Goal: Task Accomplishment & Management: Use online tool/utility

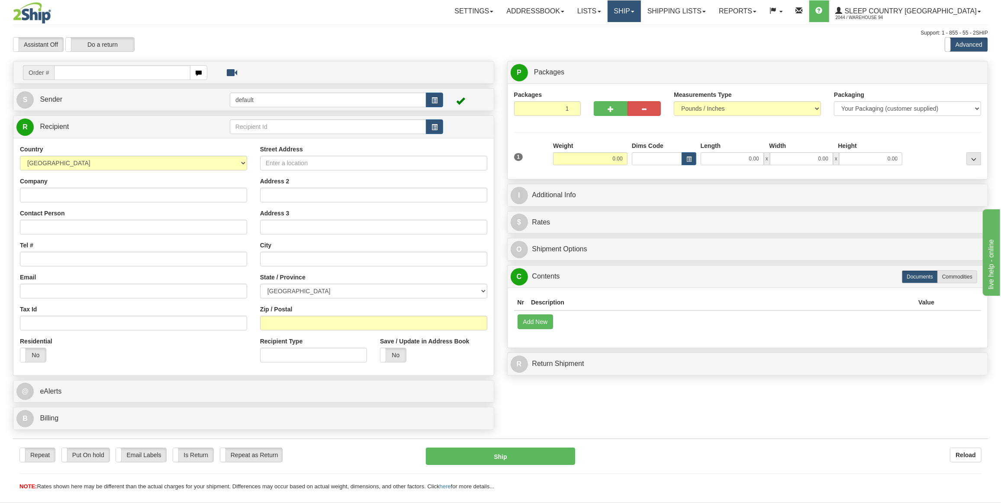
click at [641, 15] on link "Ship" at bounding box center [623, 11] width 33 height 22
click at [632, 42] on span "OnHold / Order Queue" at bounding box center [601, 41] width 61 height 7
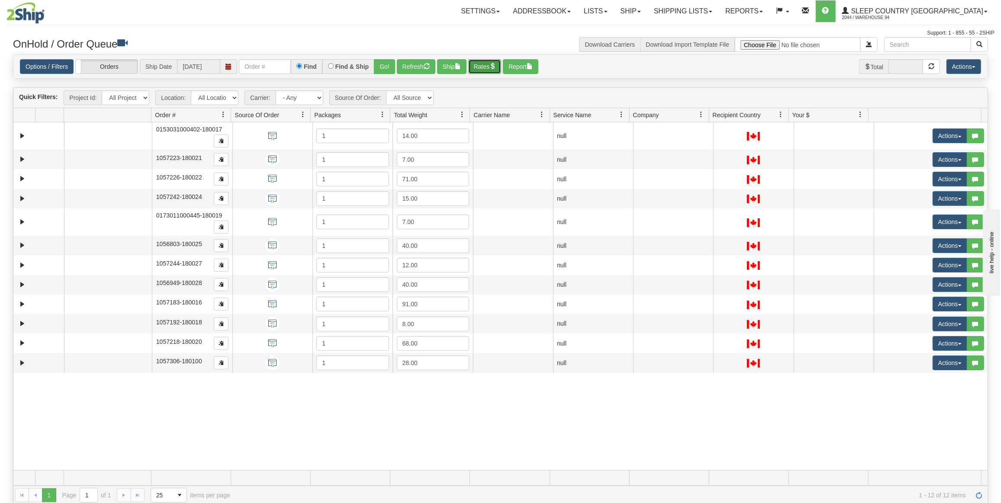
click at [482, 61] on button "Rates" at bounding box center [484, 66] width 33 height 15
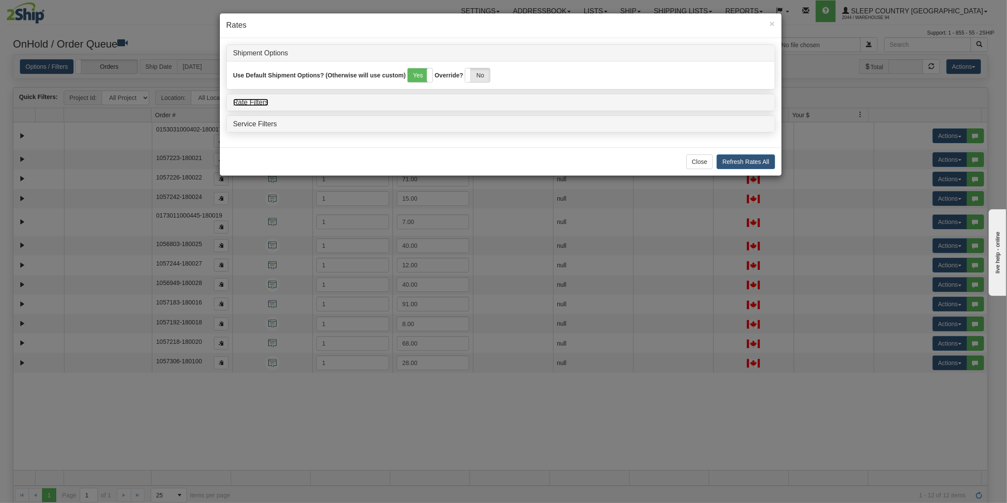
click at [250, 99] on link "Rate Filters" at bounding box center [250, 102] width 35 height 7
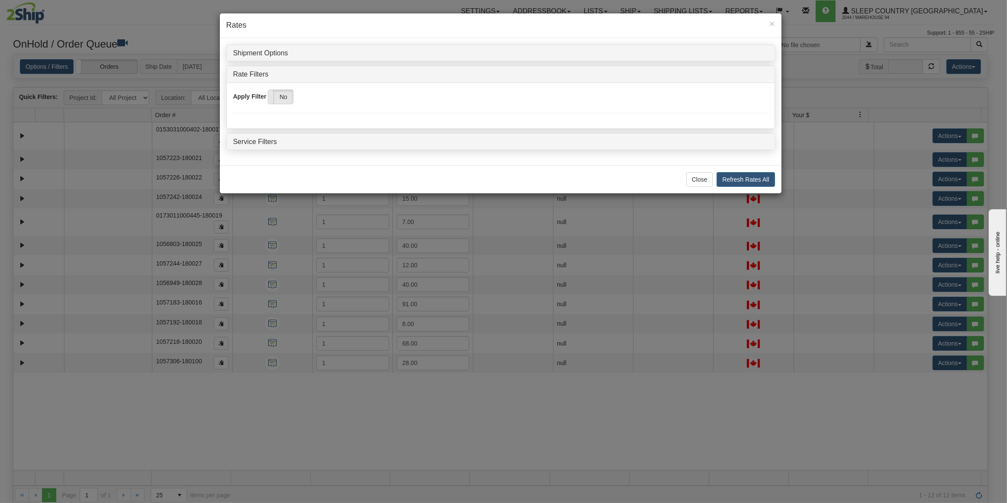
click at [271, 100] on span at bounding box center [268, 97] width 11 height 14
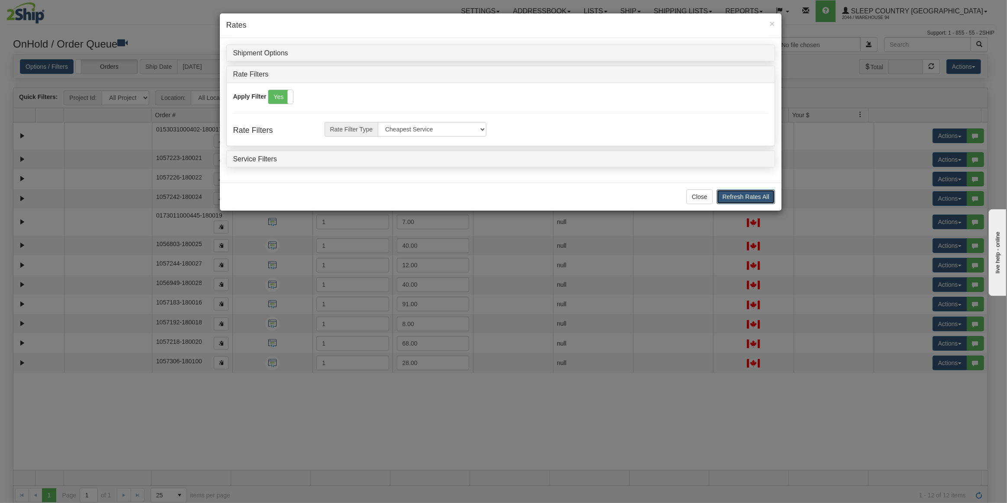
click at [767, 194] on button "Refresh Rates All" at bounding box center [745, 196] width 58 height 15
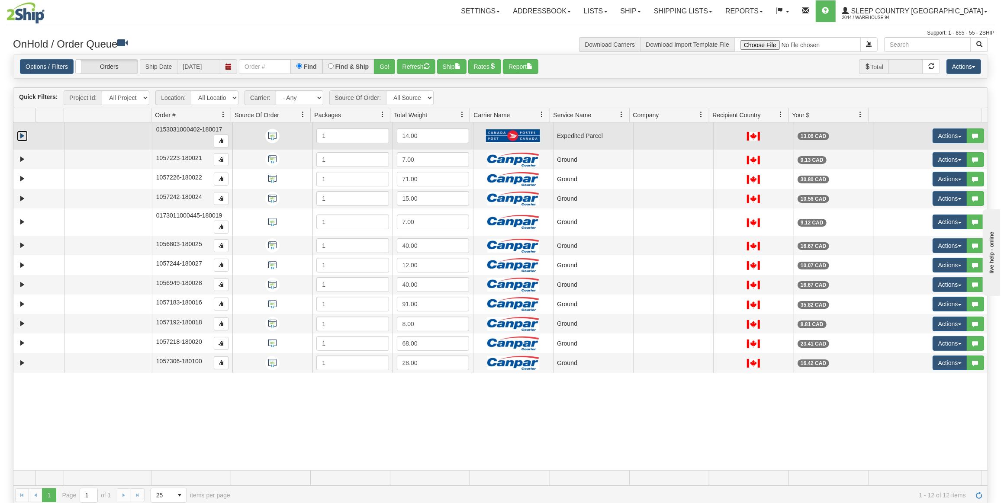
click at [23, 136] on link "Expand" at bounding box center [22, 136] width 11 height 11
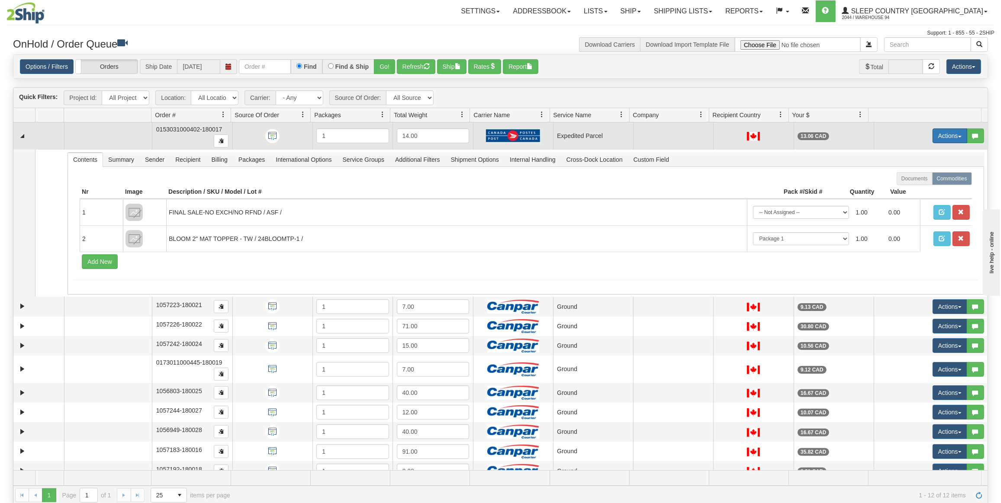
click at [937, 135] on button "Actions" at bounding box center [949, 135] width 35 height 15
click at [917, 149] on link "Open" at bounding box center [929, 152] width 75 height 11
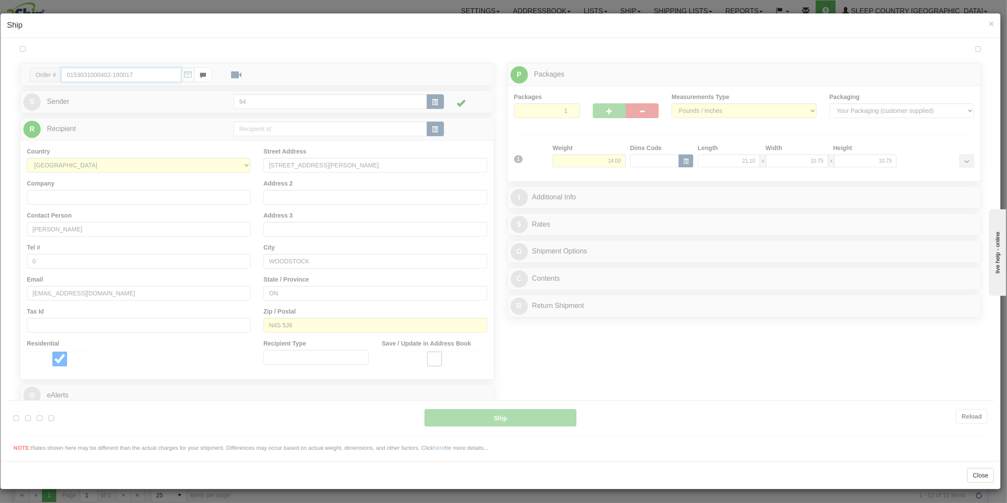
type input "DOM.EP"
type input "11:09"
type input "16:00"
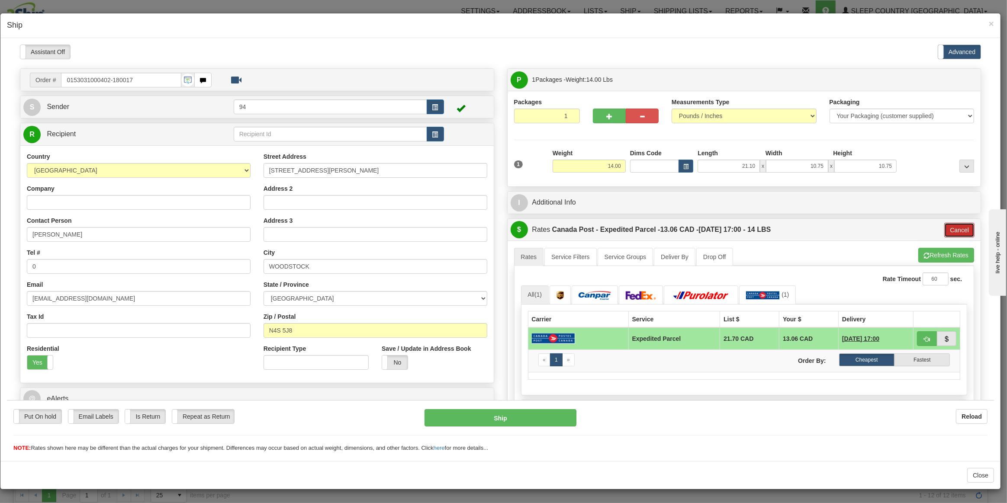
click at [959, 227] on button "Cancel" at bounding box center [959, 229] width 30 height 15
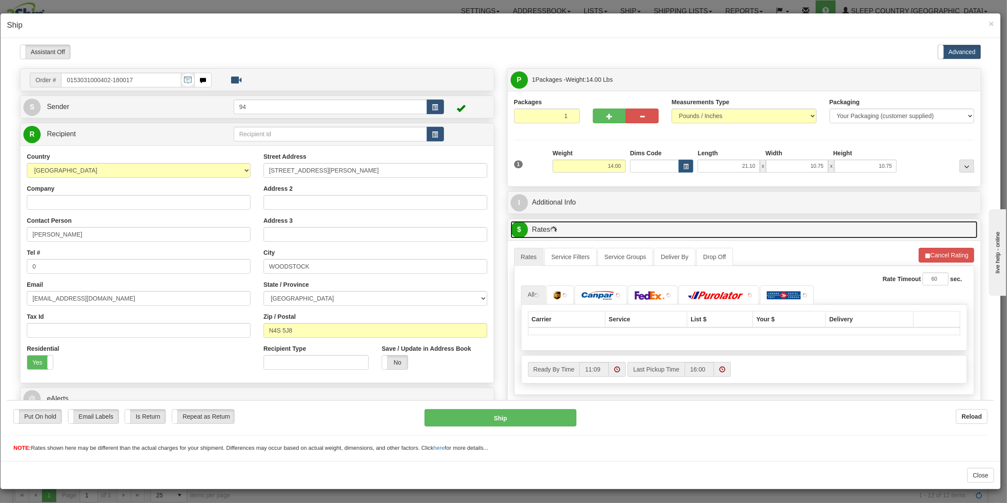
drag, startPoint x: 959, startPoint y: 227, endPoint x: 945, endPoint y: 245, distance: 23.2
click at [958, 227] on link "$ Rates" at bounding box center [744, 230] width 467 height 18
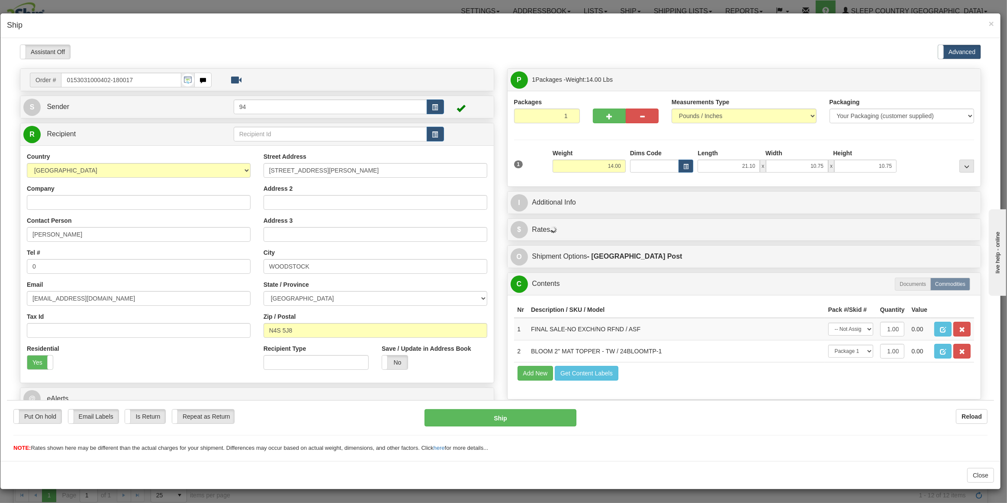
click at [941, 250] on div "P Packages 1 Packages - Weight: 14.00 Lbs Shipment Level Shipm. Package Level P…" at bounding box center [744, 249] width 487 height 363
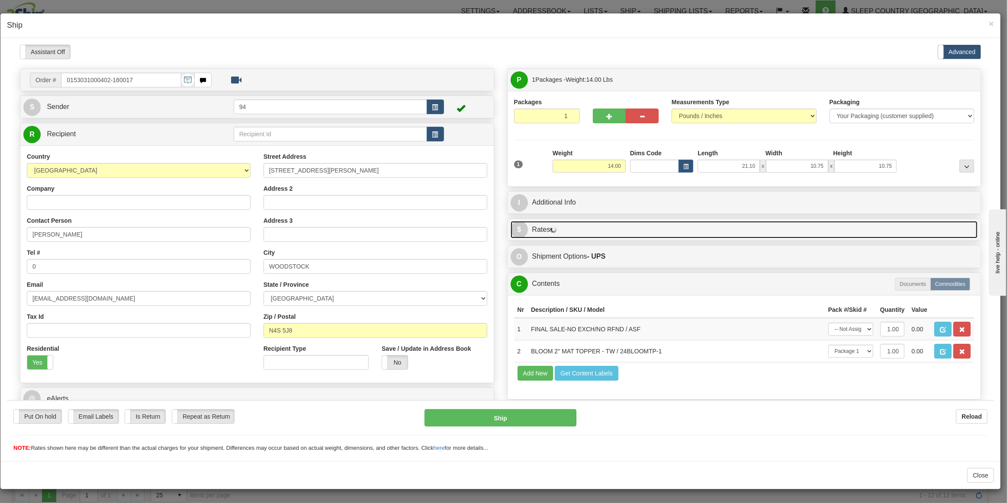
click at [938, 237] on link "$ Rates" at bounding box center [744, 230] width 467 height 18
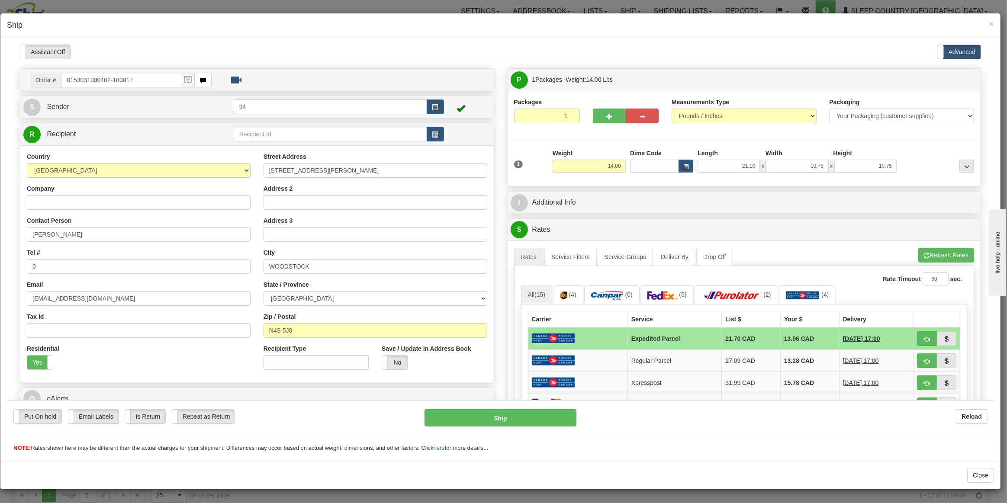
click at [939, 245] on div "A change has been made which could impact your rate estimate. To ensure the est…" at bounding box center [743, 389] width 473 height 298
click at [937, 251] on button "Refresh Rates" at bounding box center [946, 254] width 56 height 15
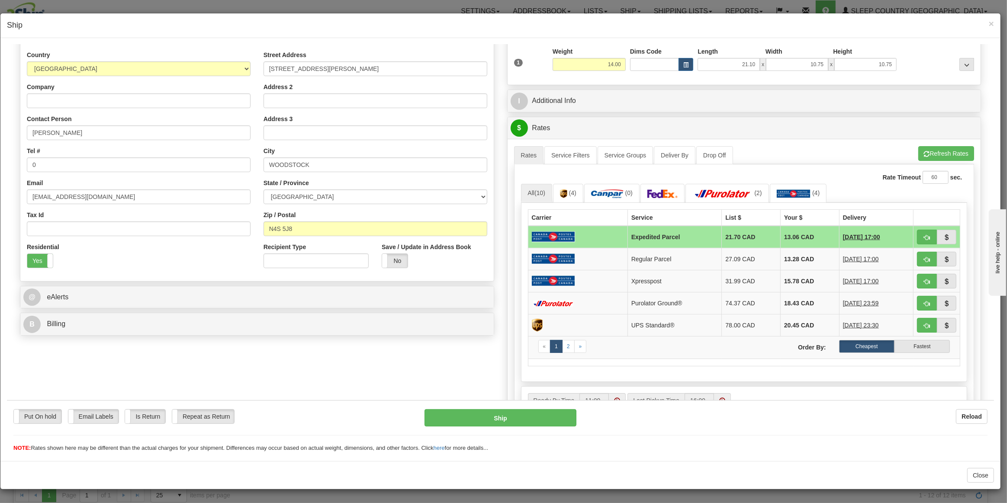
scroll to position [118, 0]
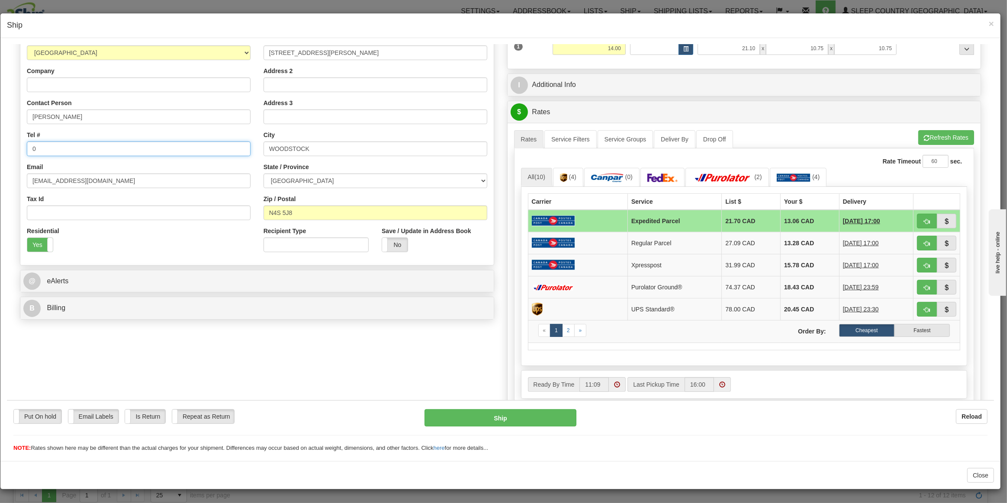
click at [141, 142] on input "0" at bounding box center [139, 148] width 224 height 15
type input "[PHONE_NUMBER]"
click at [948, 132] on button "Refresh Rates" at bounding box center [946, 137] width 56 height 15
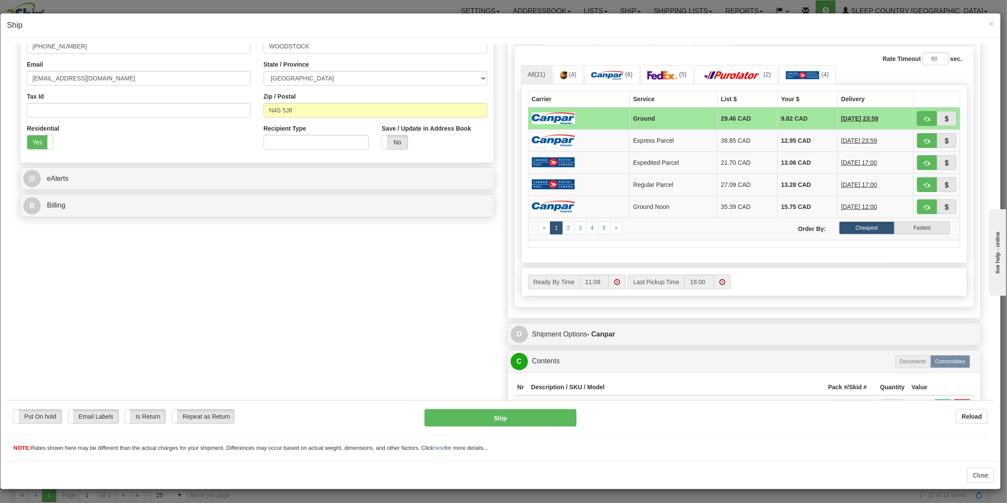
scroll to position [313, 0]
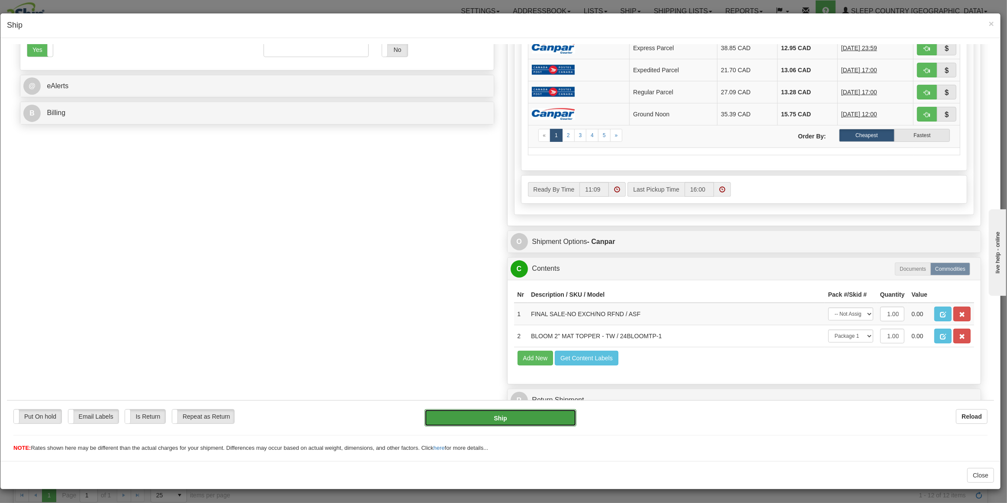
click at [523, 410] on button "Ship" at bounding box center [499, 417] width 151 height 17
type input "1"
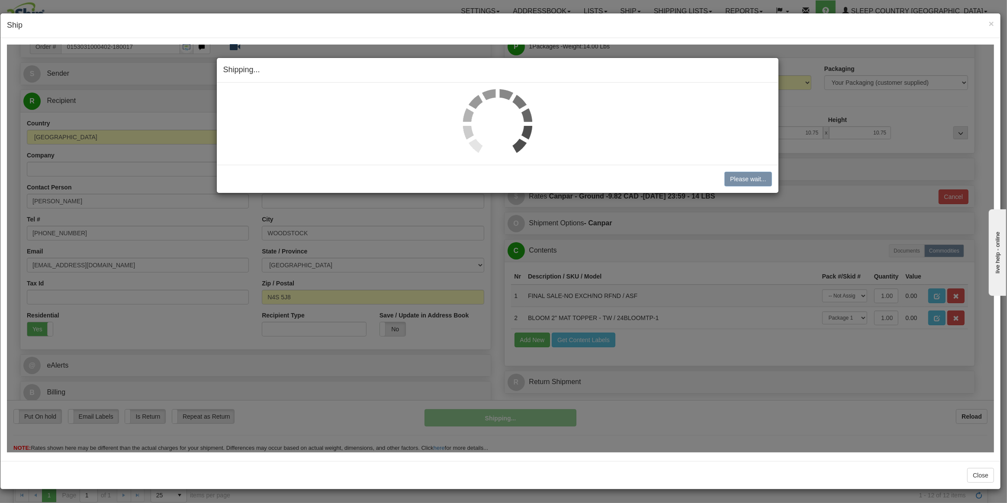
scroll to position [32, 0]
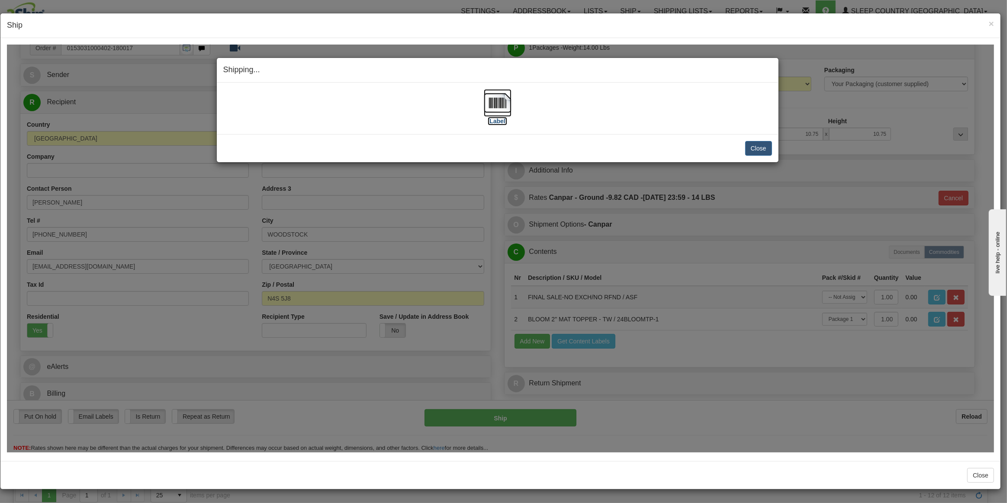
click at [494, 102] on img at bounding box center [498, 103] width 28 height 28
click at [759, 148] on button "Close" at bounding box center [758, 148] width 27 height 15
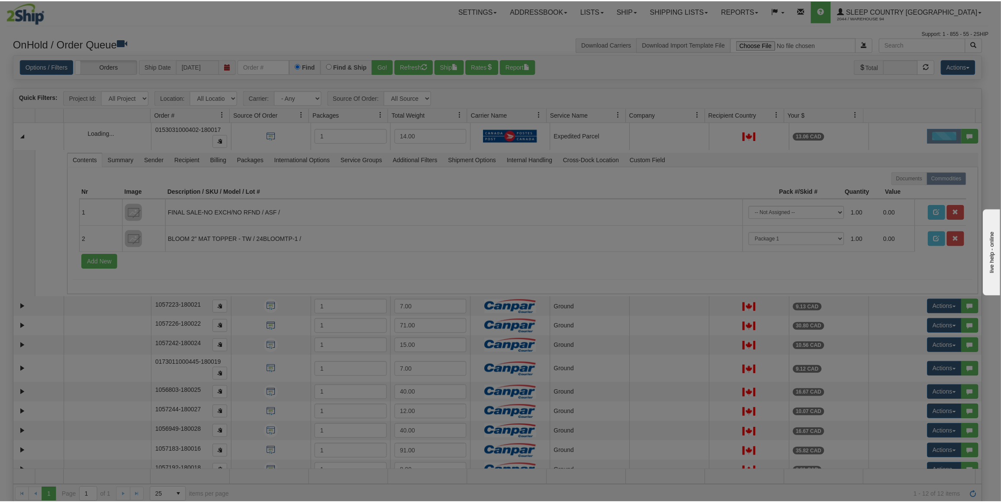
scroll to position [0, 0]
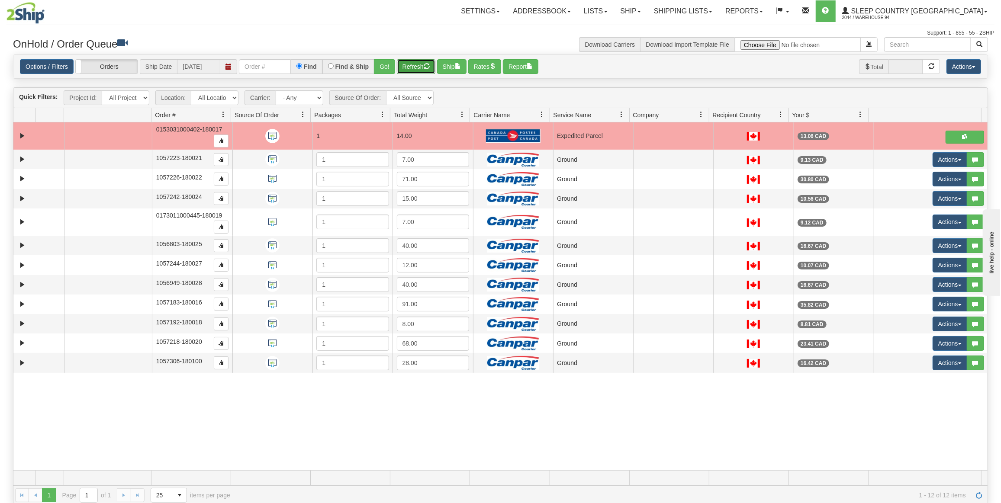
click at [406, 61] on button "Refresh" at bounding box center [416, 66] width 39 height 15
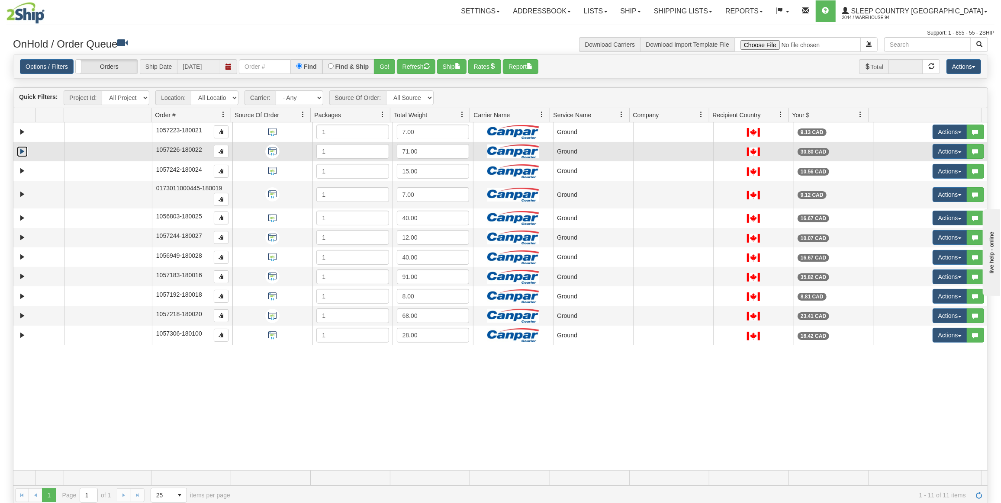
click at [26, 152] on link "Expand" at bounding box center [22, 151] width 11 height 11
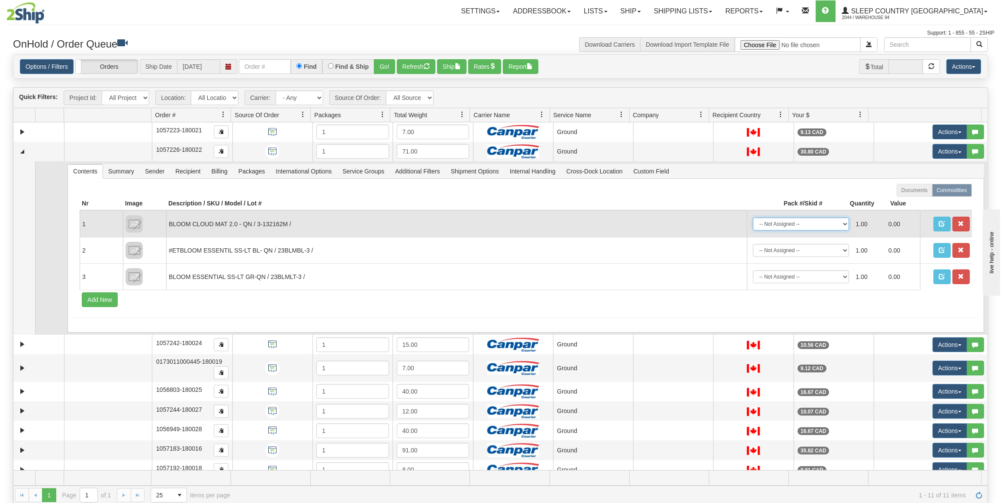
click at [829, 221] on select "-- Not Assigned -- Package 1" at bounding box center [801, 224] width 96 height 13
click at [826, 222] on select "-- Not Assigned -- Package 1" at bounding box center [801, 224] width 96 height 13
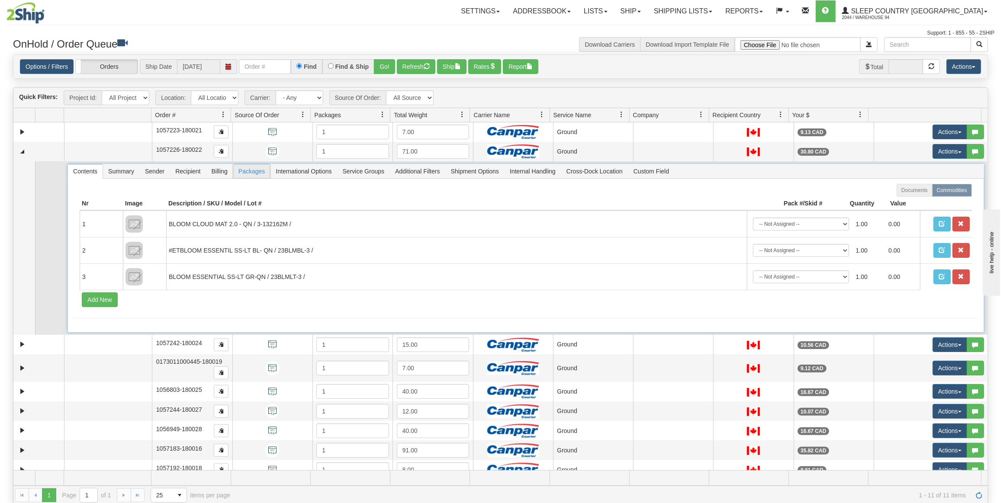
click at [249, 170] on span "Packages" at bounding box center [251, 171] width 37 height 14
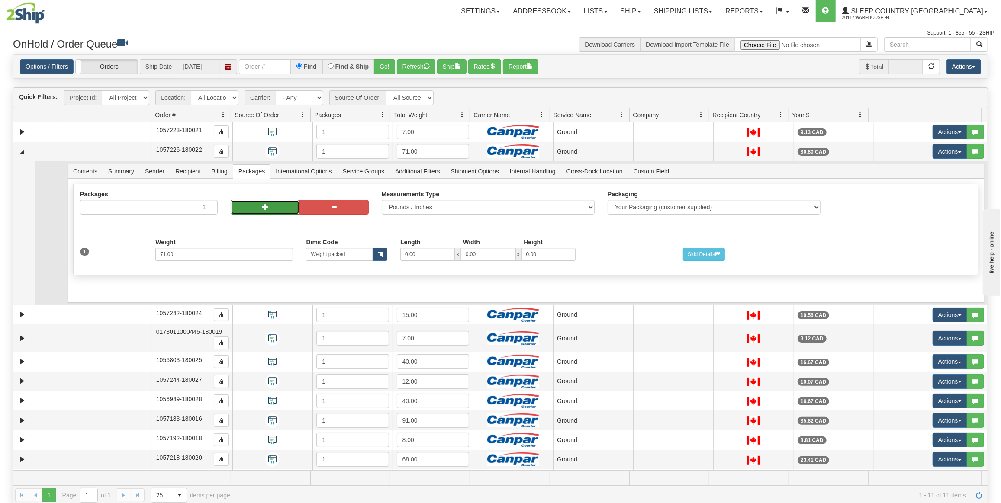
click at [281, 211] on button "button" at bounding box center [265, 207] width 69 height 15
type input "2"
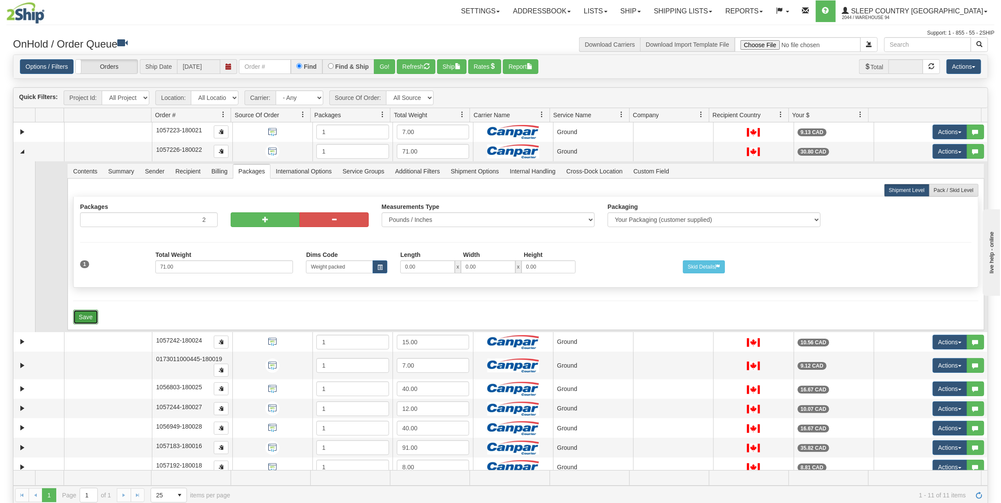
click at [79, 314] on button "Save" at bounding box center [85, 317] width 25 height 15
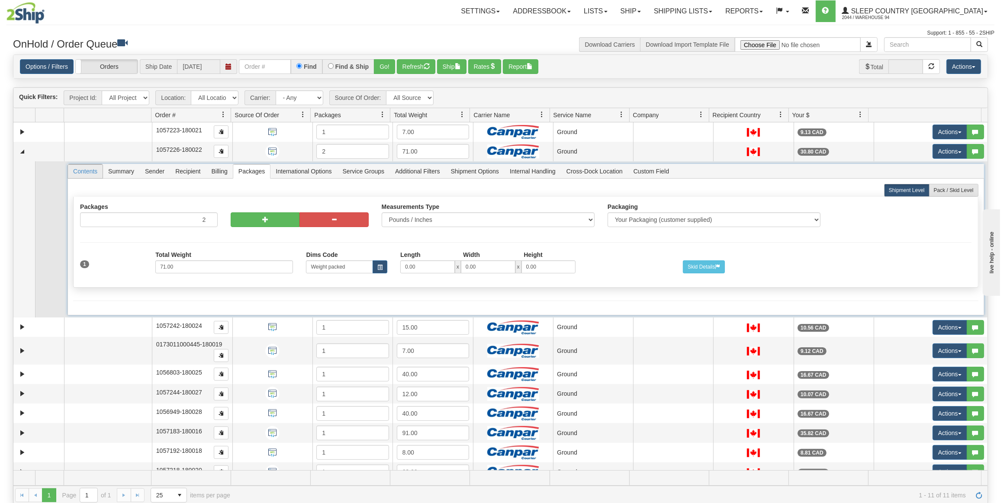
click at [90, 172] on span "Contents" at bounding box center [85, 171] width 35 height 14
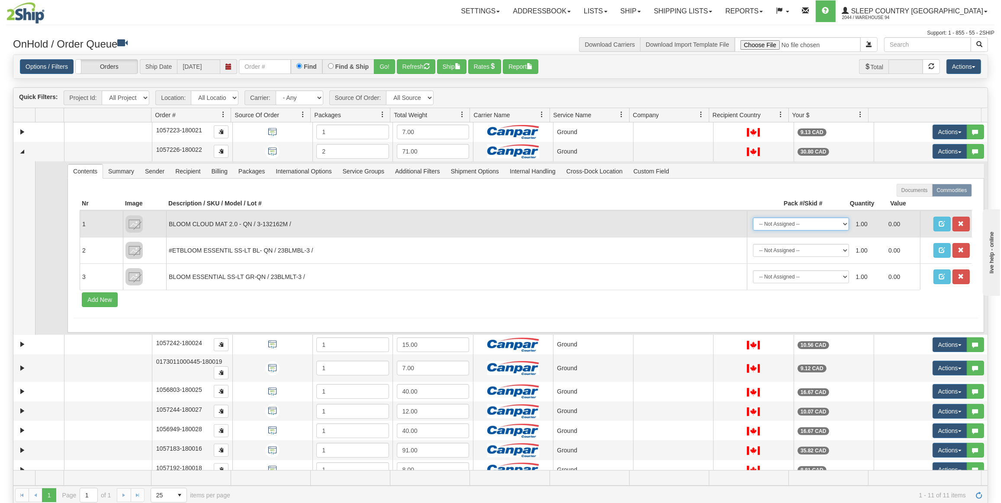
click at [784, 225] on select "-- Not Assigned -- Package 1 Package 2" at bounding box center [801, 224] width 96 height 13
select select "0"
click at [753, 218] on select "-- Not Assigned -- Package 1 Package 2" at bounding box center [801, 224] width 96 height 13
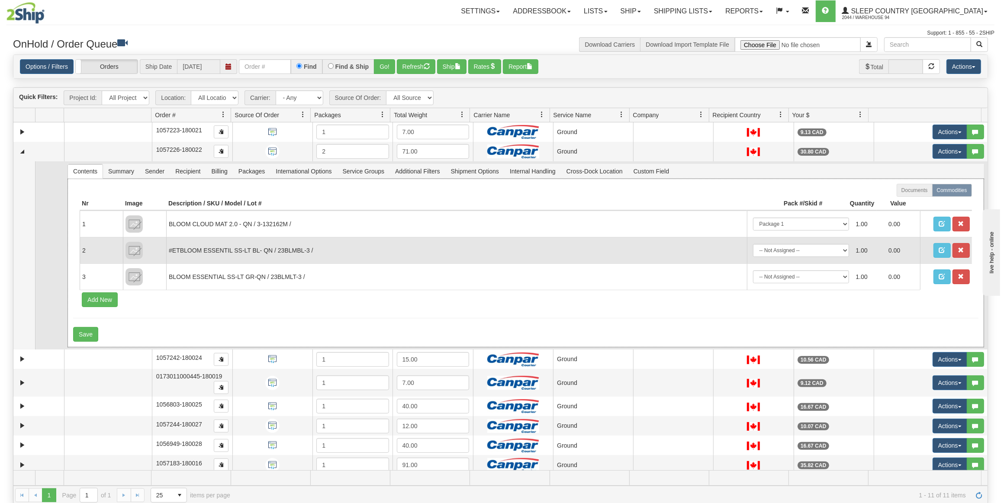
click at [781, 257] on td "-- Not Assigned -- Package 1 Package 2" at bounding box center [800, 251] width 103 height 20
click at [780, 251] on select "-- Not Assigned -- Package 1 Package 2" at bounding box center [801, 250] width 96 height 13
select select "1"
click at [753, 244] on select "-- Not Assigned -- Package 1 Package 2" at bounding box center [801, 250] width 96 height 13
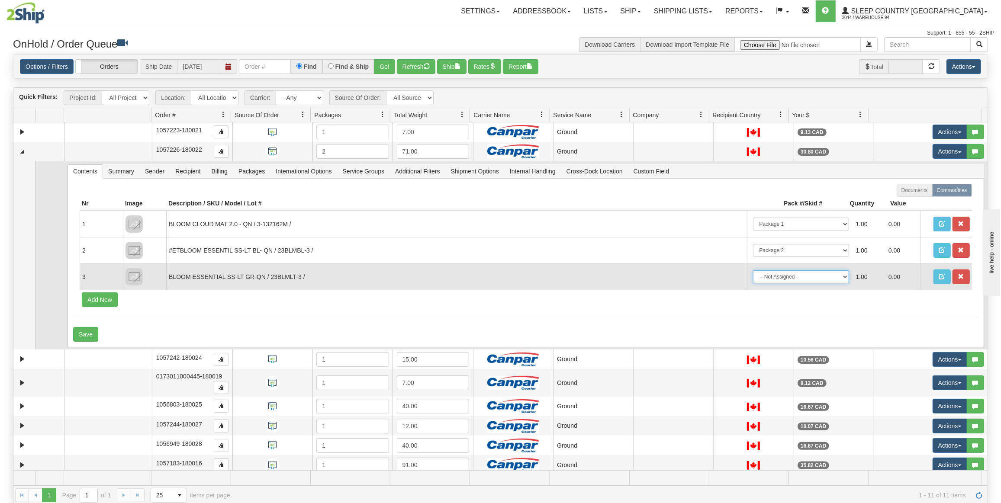
click at [779, 273] on select "-- Not Assigned -- Package 1 Package 2" at bounding box center [801, 276] width 96 height 13
select select "1"
click at [753, 270] on select "-- Not Assigned -- Package 1 Package 2" at bounding box center [801, 276] width 96 height 13
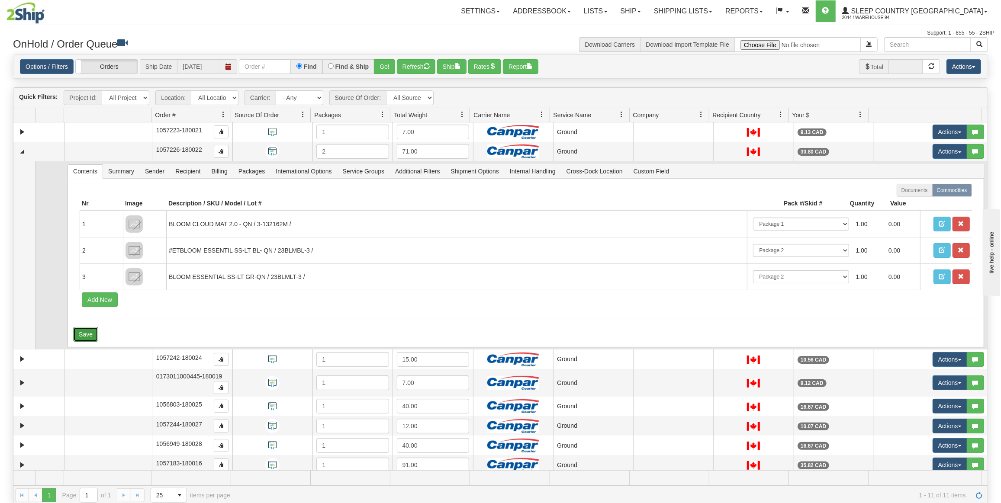
click at [81, 334] on button "Save" at bounding box center [85, 334] width 25 height 15
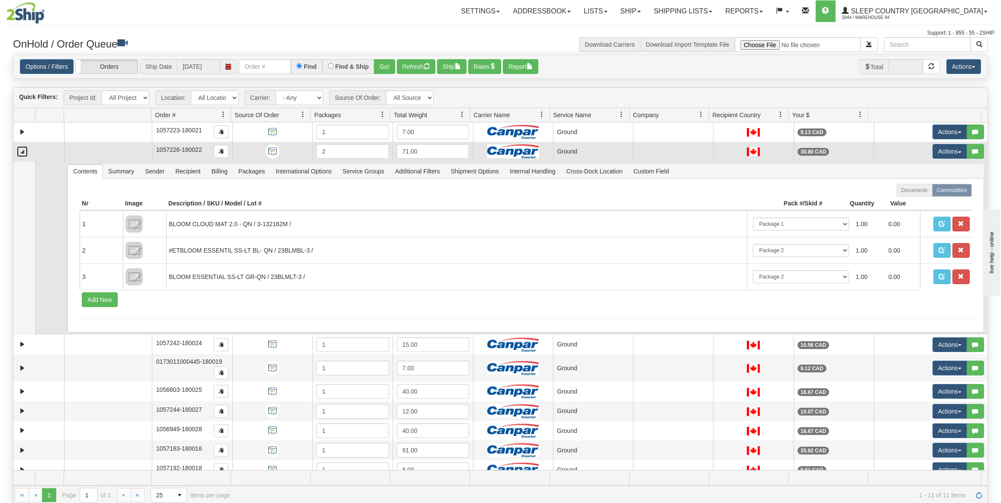
click at [23, 152] on link "Collapse" at bounding box center [22, 151] width 11 height 11
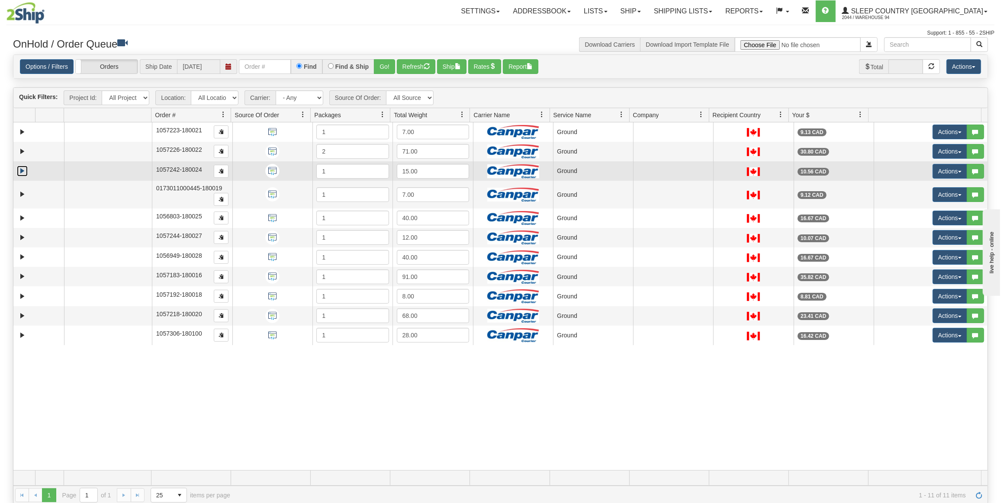
click at [20, 170] on link "Expand" at bounding box center [22, 171] width 11 height 11
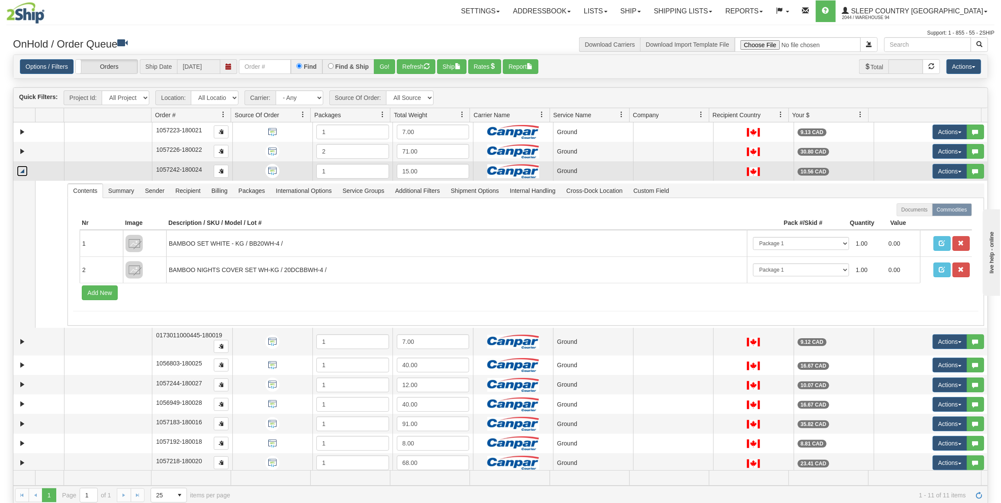
click at [24, 168] on link "Collapse" at bounding box center [22, 171] width 11 height 11
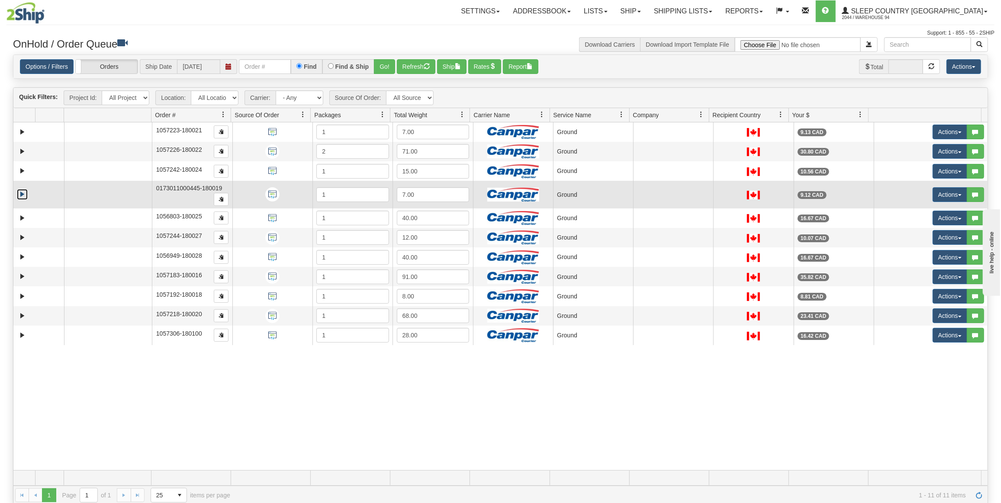
click at [22, 192] on link "Expand" at bounding box center [22, 194] width 11 height 11
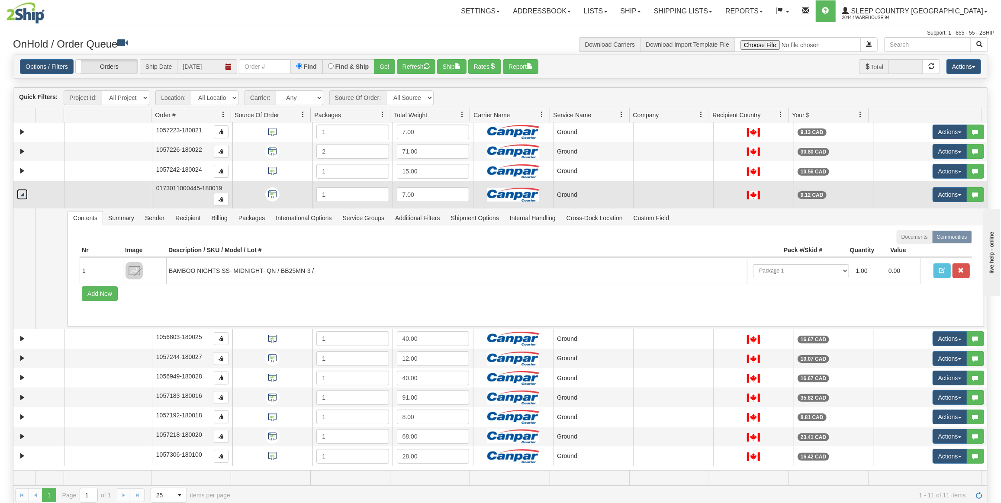
click at [23, 191] on link "Collapse" at bounding box center [22, 194] width 11 height 11
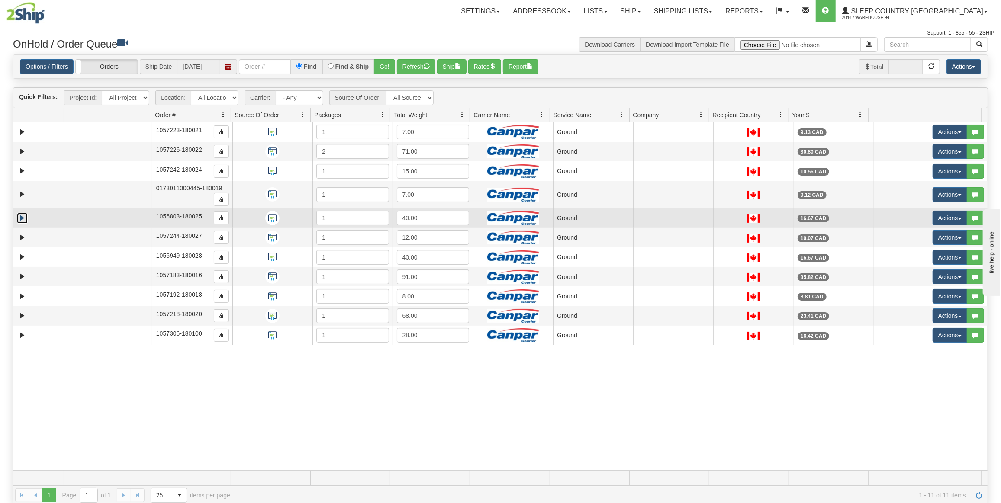
click at [23, 217] on link "Expand" at bounding box center [22, 218] width 11 height 11
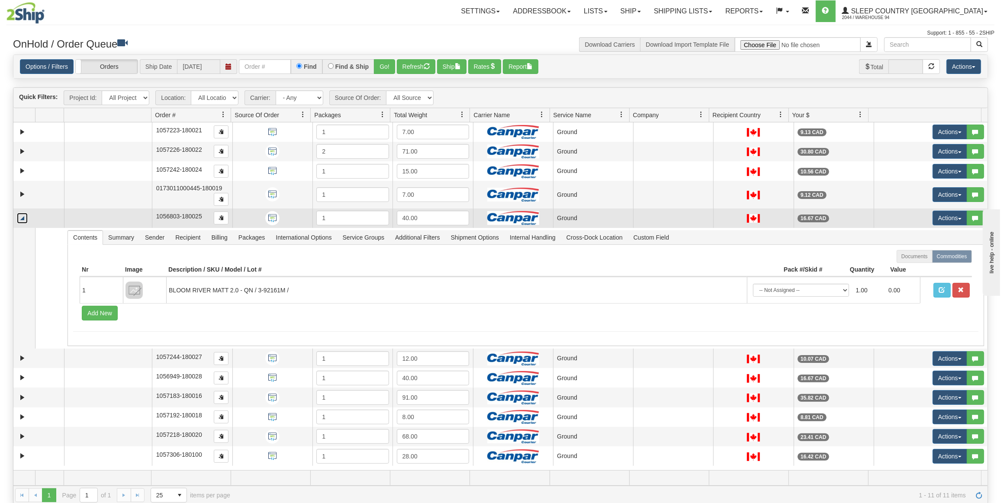
click at [23, 217] on link "Collapse" at bounding box center [22, 218] width 11 height 11
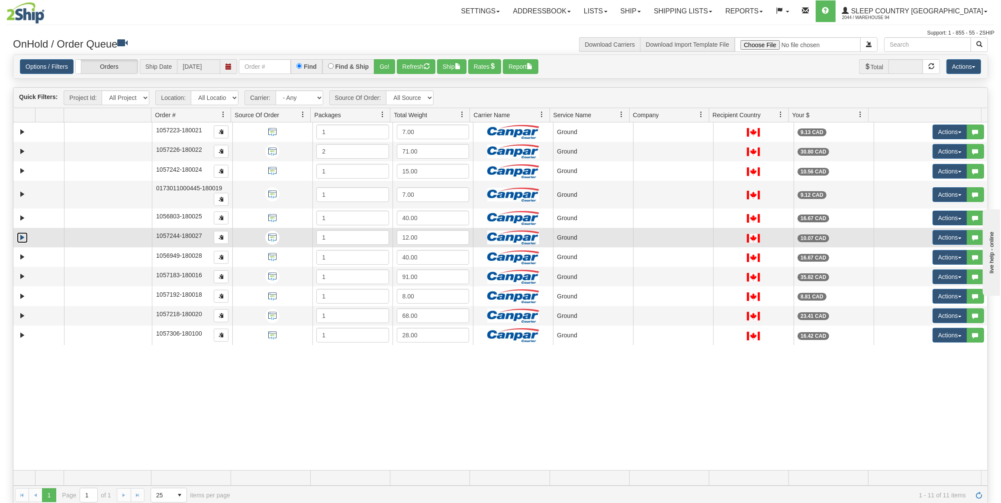
click at [20, 232] on link "Expand" at bounding box center [22, 237] width 11 height 11
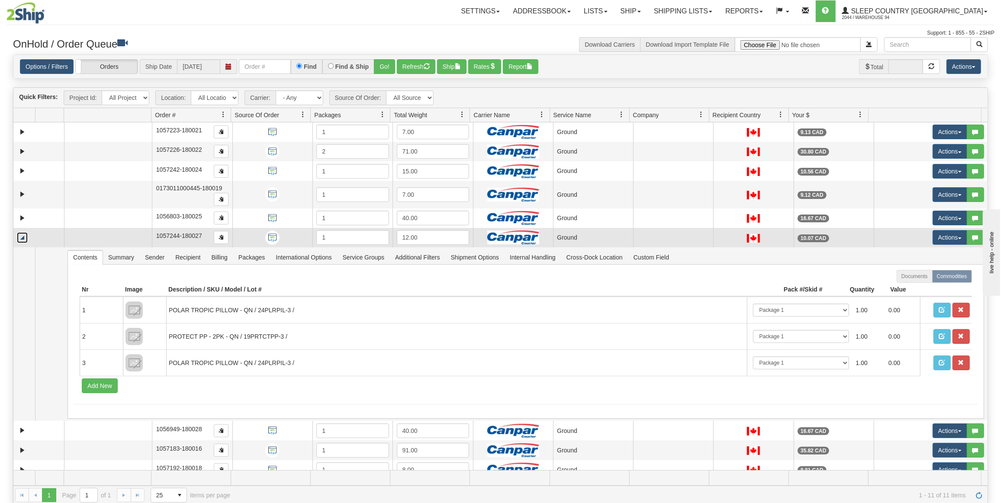
click at [20, 232] on link "Collapse" at bounding box center [22, 237] width 11 height 11
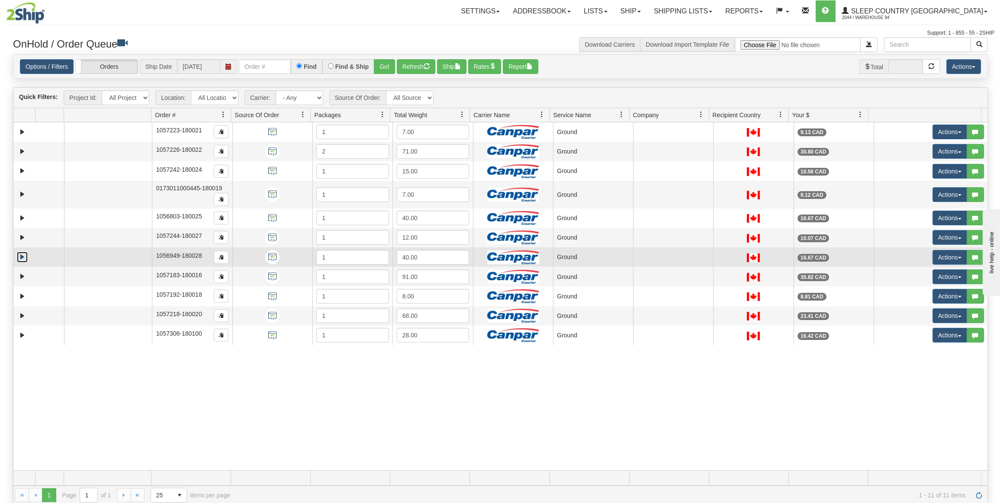
click at [23, 259] on link "Expand" at bounding box center [22, 257] width 11 height 11
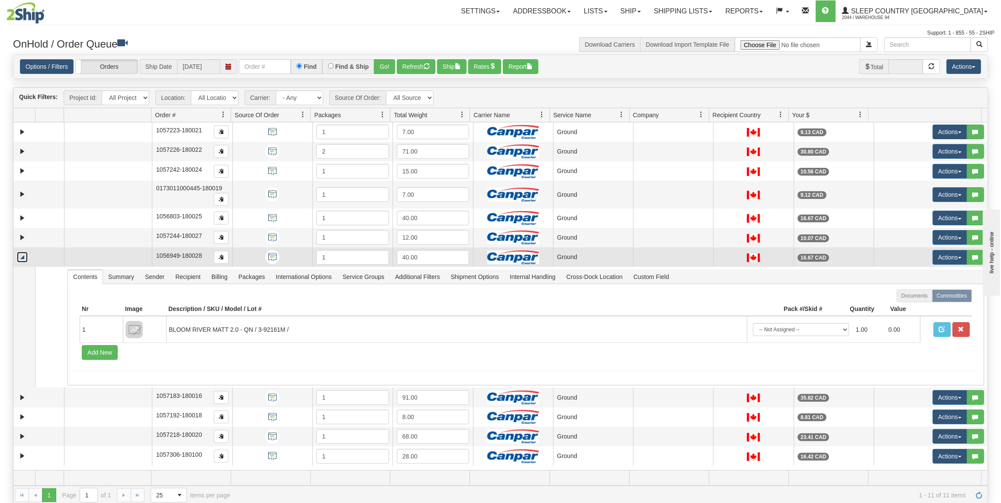
click at [23, 259] on link "Collapse" at bounding box center [22, 257] width 11 height 11
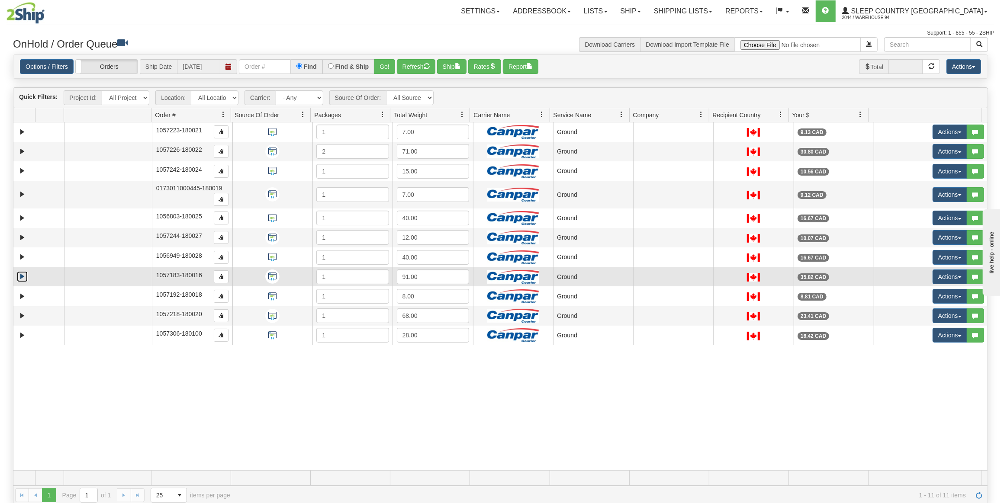
click at [23, 278] on link "Expand" at bounding box center [22, 276] width 11 height 11
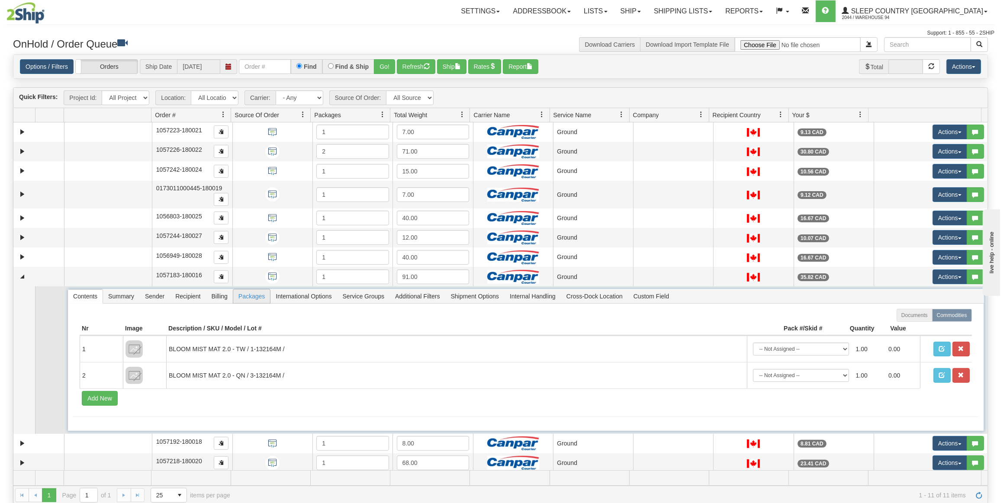
click at [254, 298] on span "Packages" at bounding box center [251, 296] width 37 height 14
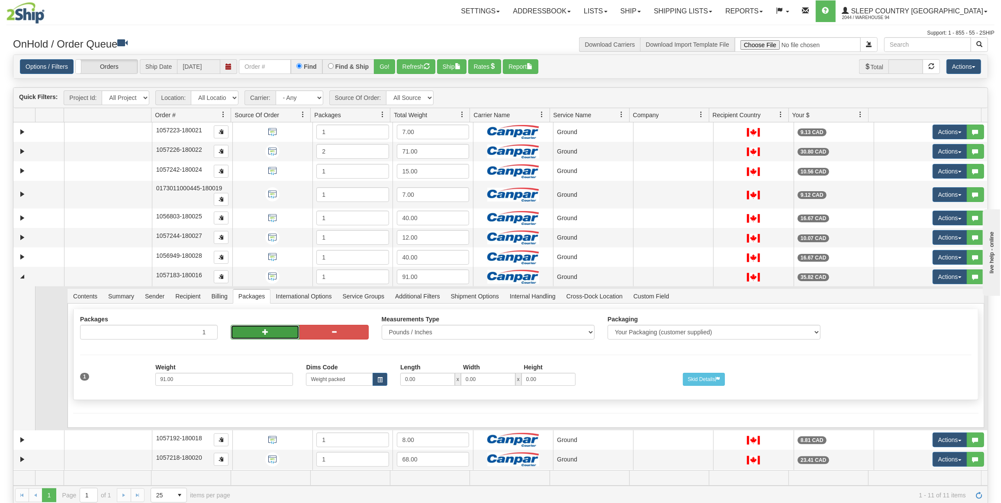
click at [260, 333] on button "button" at bounding box center [265, 332] width 69 height 15
type input "2"
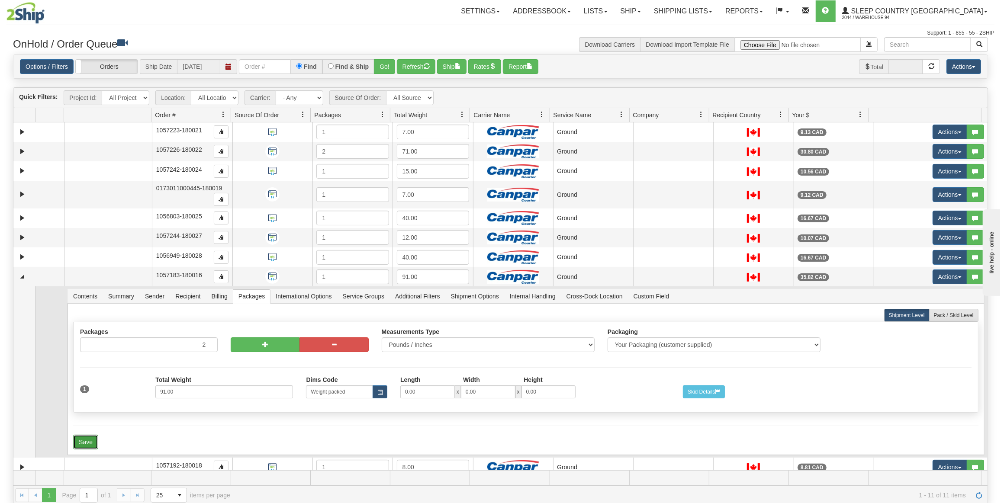
click at [93, 435] on button "Save" at bounding box center [85, 442] width 25 height 15
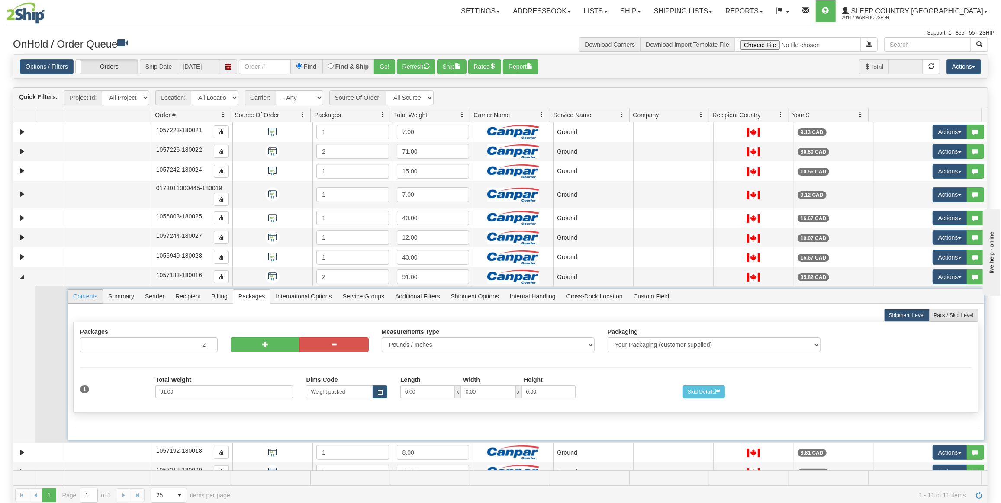
click at [80, 295] on span "Contents" at bounding box center [85, 296] width 35 height 14
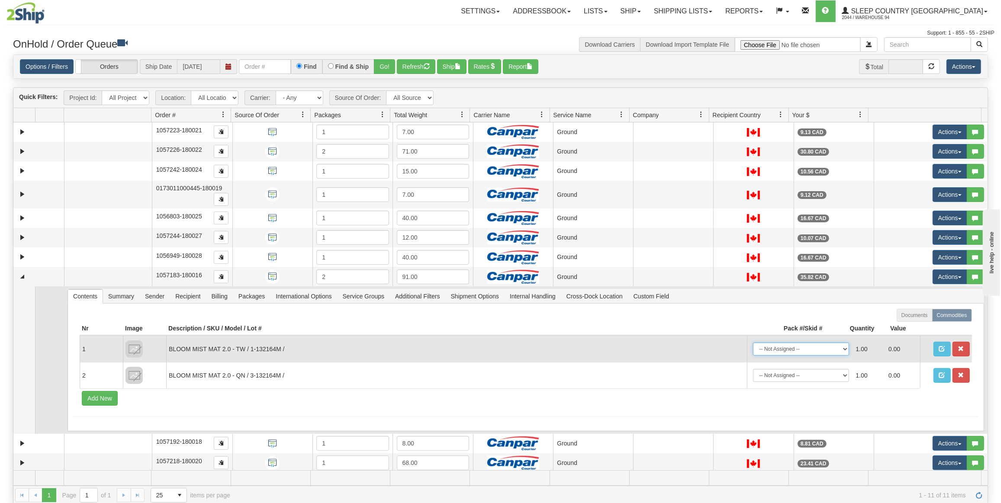
click at [755, 345] on select "-- Not Assigned -- Package 1 Package 2" at bounding box center [801, 349] width 96 height 13
select select "0"
click at [753, 343] on select "-- Not Assigned -- Package 1 Package 2" at bounding box center [801, 349] width 96 height 13
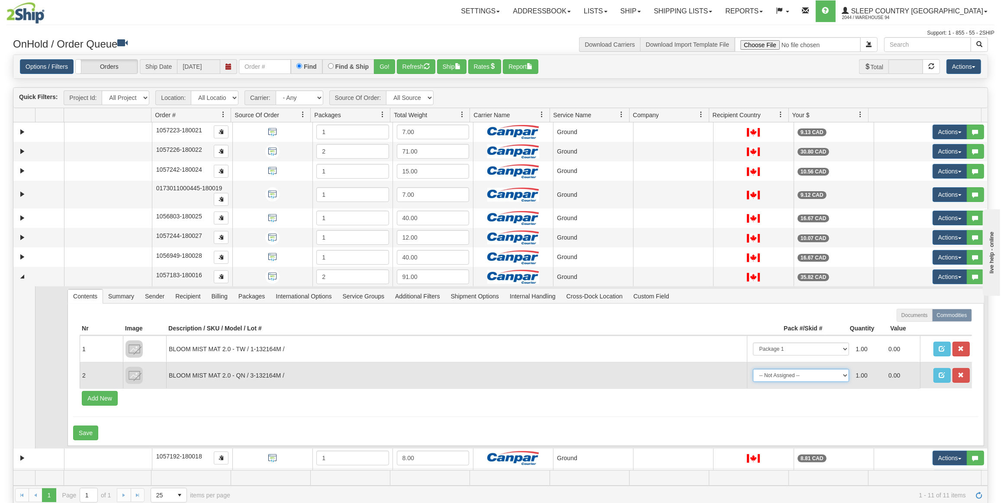
click at [759, 375] on select "-- Not Assigned -- Package 1 Package 2" at bounding box center [801, 375] width 96 height 13
select select "1"
click at [753, 369] on select "-- Not Assigned -- Package 1 Package 2" at bounding box center [801, 375] width 96 height 13
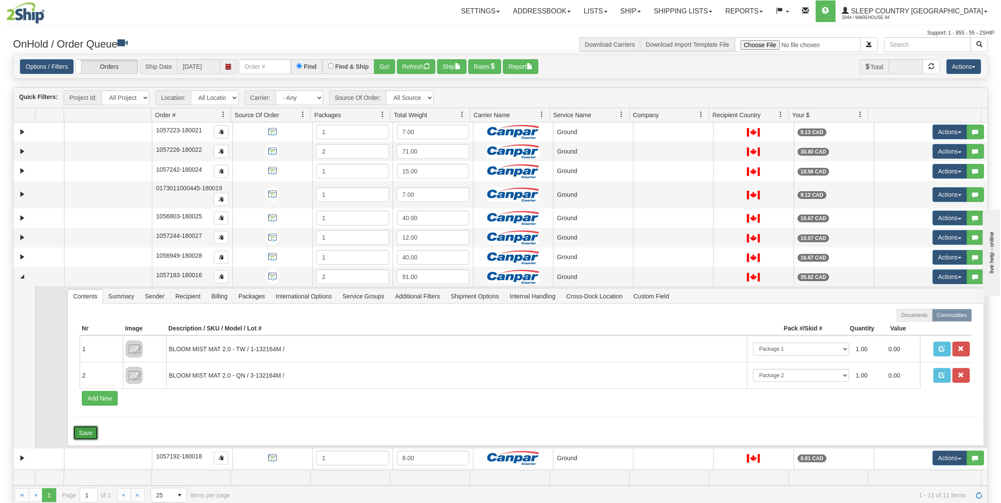
click at [90, 428] on button "Save" at bounding box center [85, 433] width 25 height 15
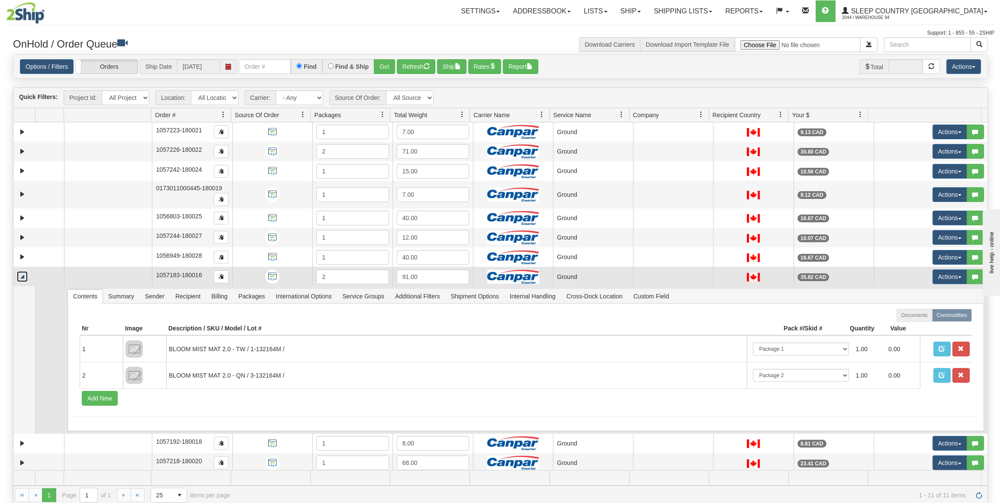
click at [24, 274] on link "Collapse" at bounding box center [22, 276] width 11 height 11
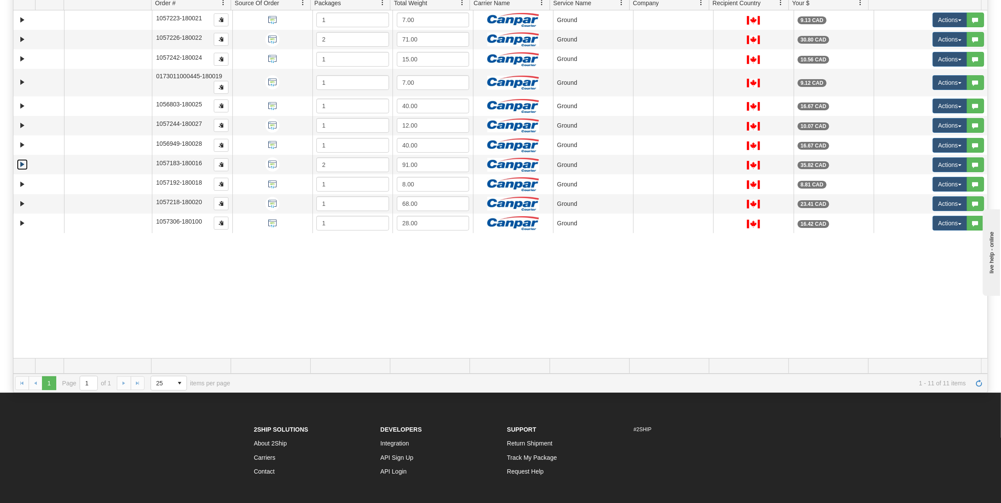
scroll to position [118, 0]
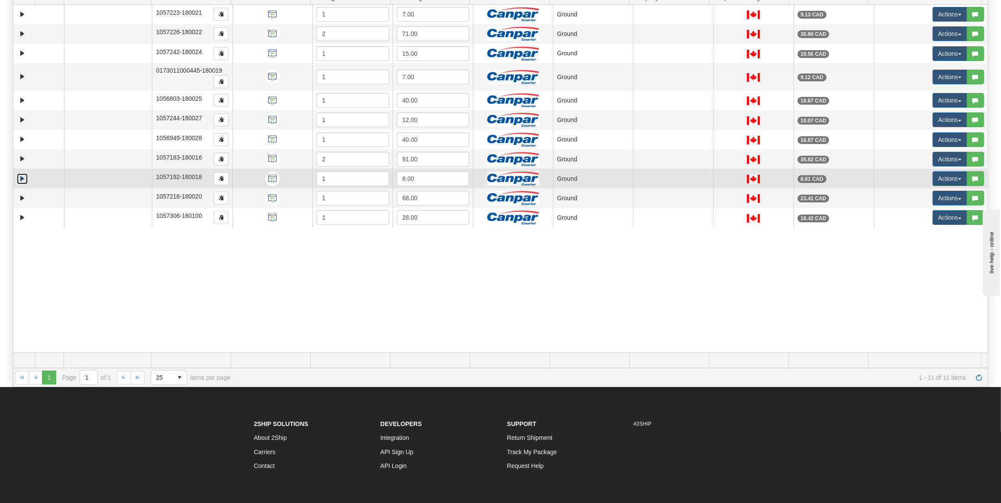
click at [22, 173] on link "Expand" at bounding box center [22, 178] width 11 height 11
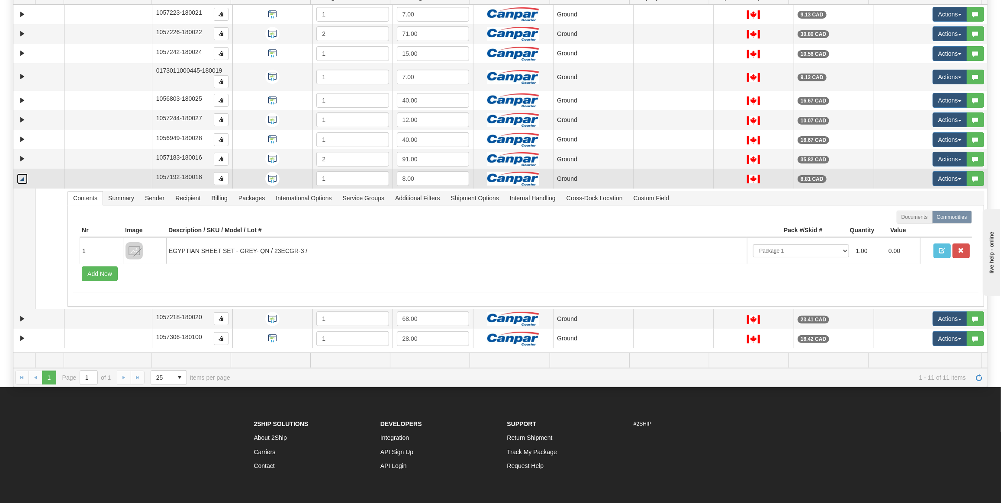
click at [22, 173] on link "Collapse" at bounding box center [22, 178] width 11 height 11
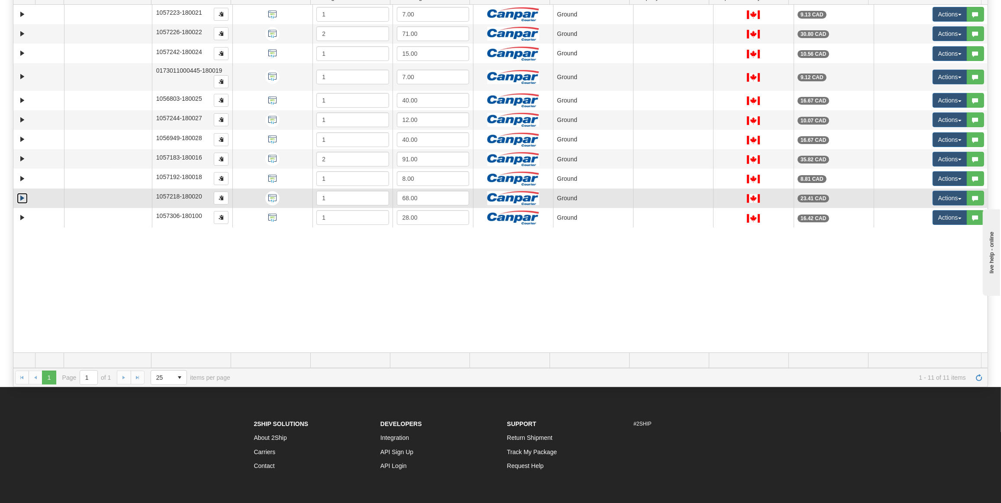
click at [21, 194] on link "Expand" at bounding box center [22, 198] width 11 height 11
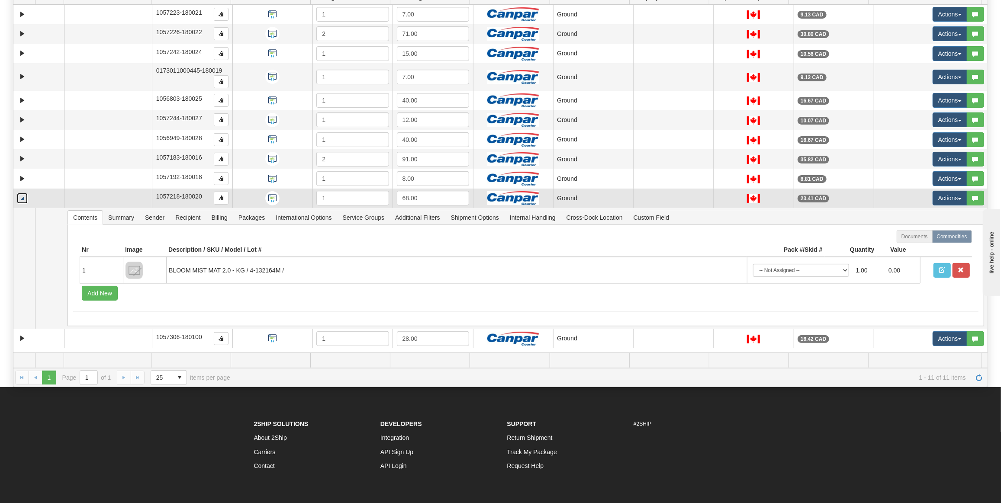
click at [21, 194] on link "Collapse" at bounding box center [22, 198] width 11 height 11
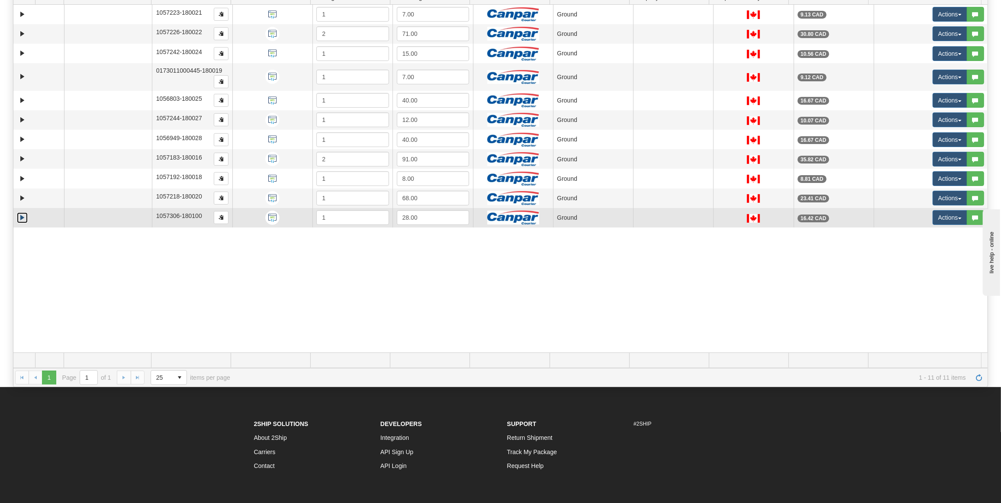
click at [17, 218] on link "Expand" at bounding box center [22, 217] width 11 height 11
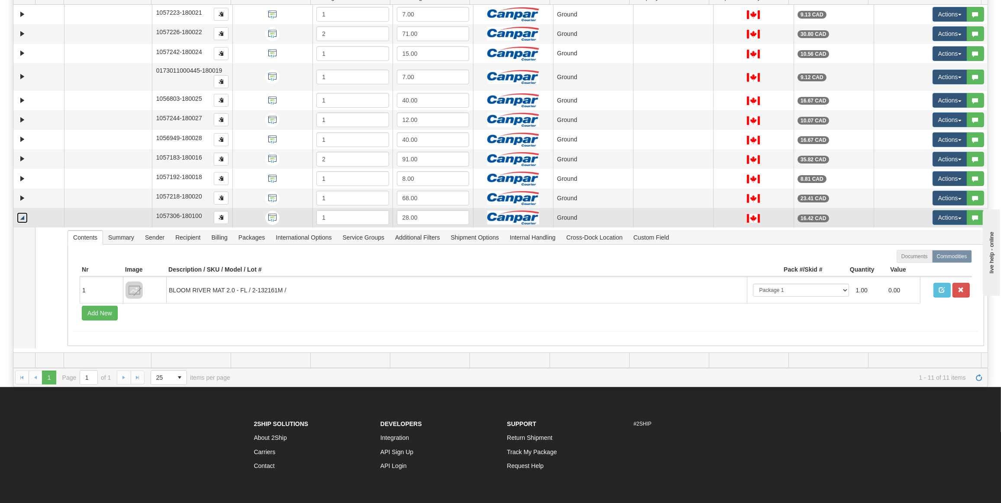
click at [19, 218] on link "Collapse" at bounding box center [22, 217] width 11 height 11
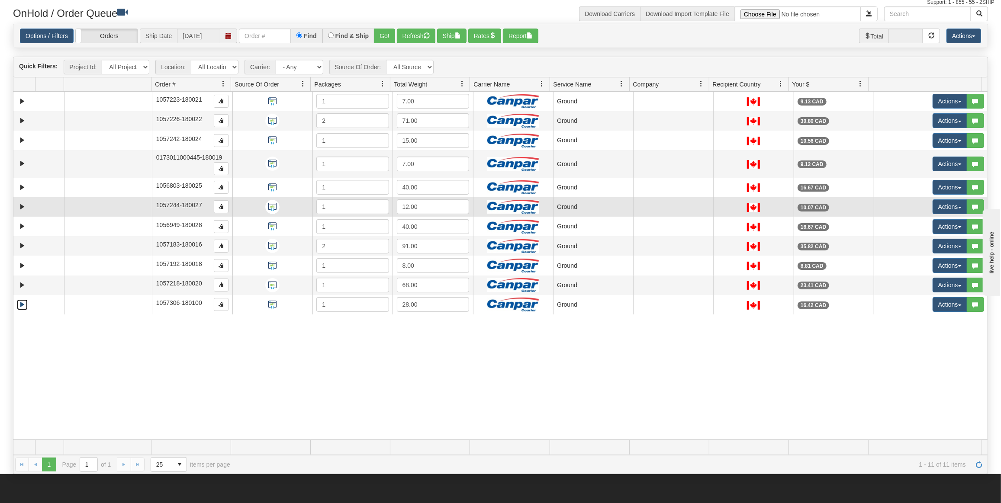
scroll to position [0, 0]
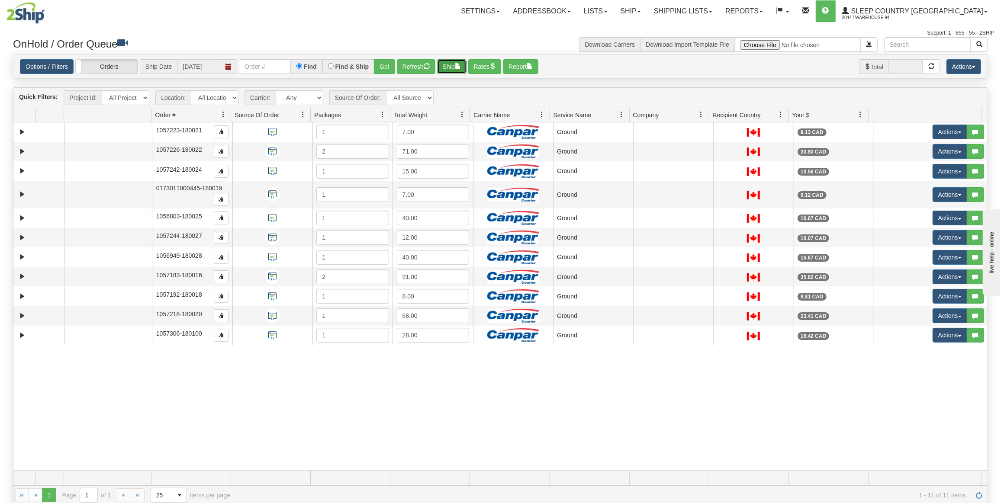
click at [444, 60] on button "Ship" at bounding box center [451, 66] width 29 height 15
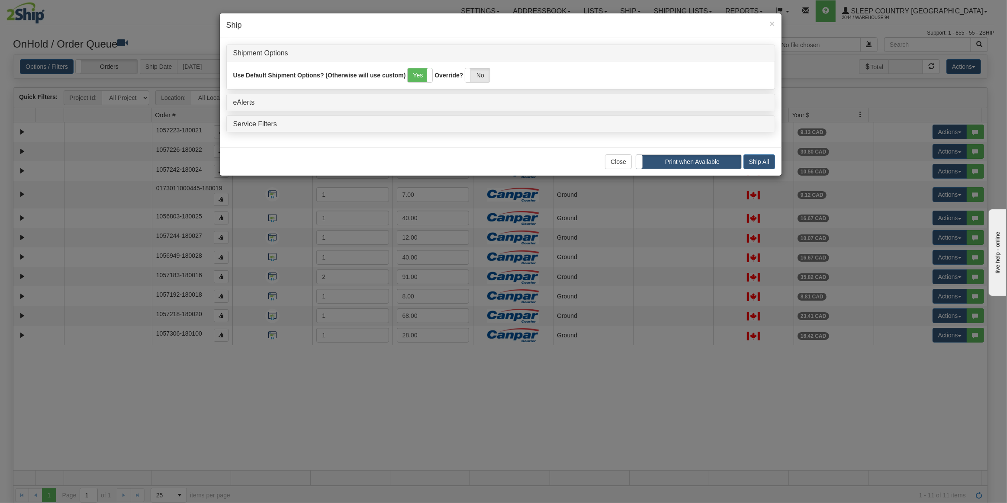
click at [763, 152] on div "Close Wait and Print in Sequence Print when Available Ship All" at bounding box center [501, 162] width 562 height 28
click at [763, 155] on button "Ship All" at bounding box center [759, 161] width 32 height 15
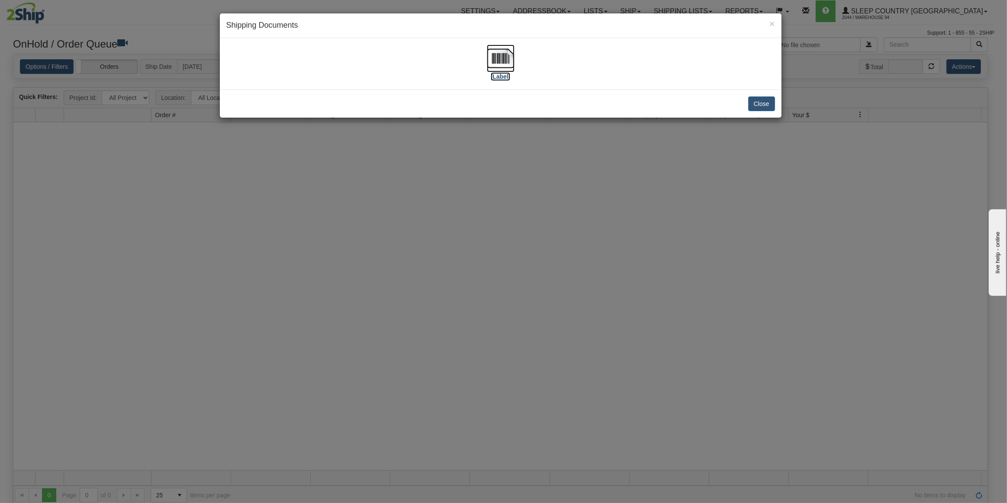
click at [508, 67] on img at bounding box center [501, 59] width 28 height 28
click at [750, 99] on button "Close" at bounding box center [761, 103] width 27 height 15
